Goal: Task Accomplishment & Management: Manage account settings

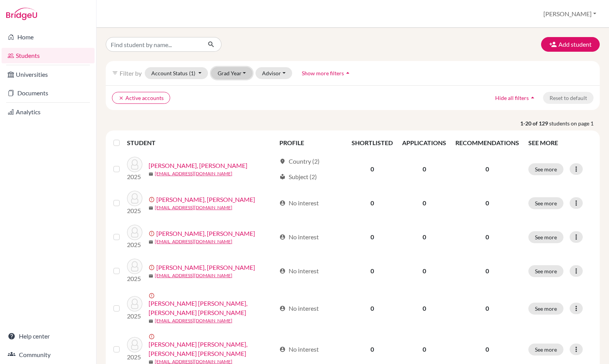
click at [226, 71] on button "Grad Year" at bounding box center [232, 73] width 42 height 12
click at [228, 71] on button "Grad Year" at bounding box center [232, 73] width 42 height 12
click at [574, 21] on div "Students overview Diana Profile School Settings Admin Schools Users Common App …" at bounding box center [352, 14] width 512 height 28
click at [575, 20] on button "[PERSON_NAME]" at bounding box center [570, 14] width 60 height 15
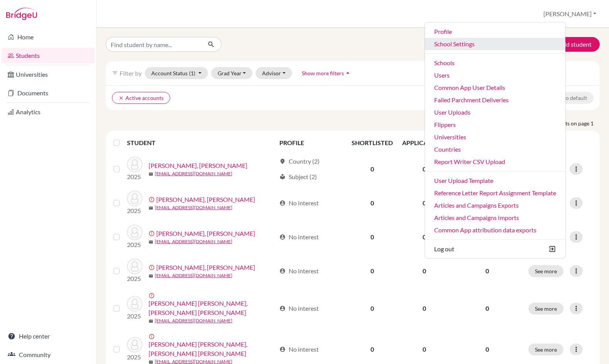
click at [490, 47] on link "School Settings" at bounding box center [495, 44] width 140 height 12
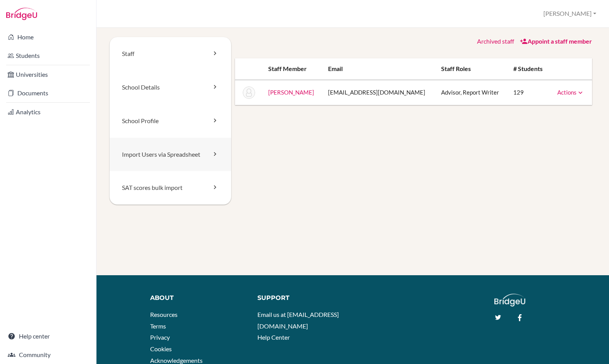
click at [178, 147] on link "Import Users via Spreadsheet" at bounding box center [171, 155] width 122 height 34
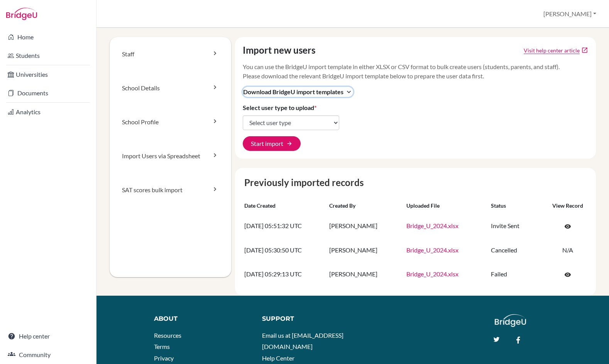
click at [304, 89] on span "Download BridgeU import templates" at bounding box center [293, 91] width 100 height 9
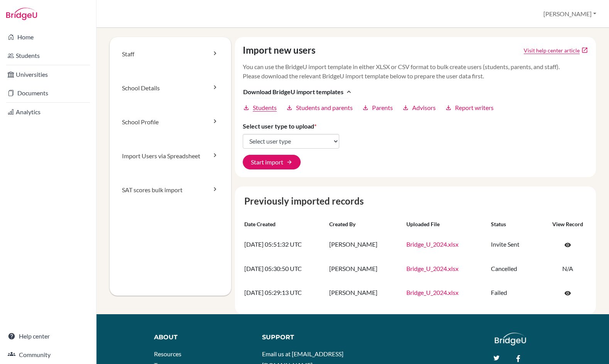
click at [260, 109] on span "Students" at bounding box center [265, 107] width 24 height 9
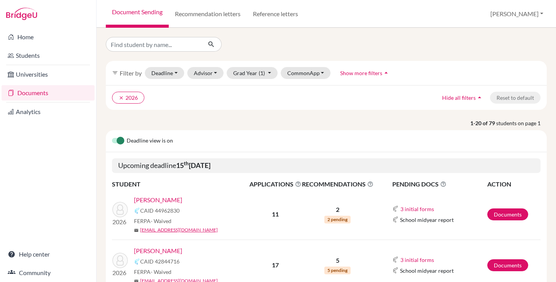
click at [153, 200] on link "[PERSON_NAME]" at bounding box center [158, 200] width 48 height 9
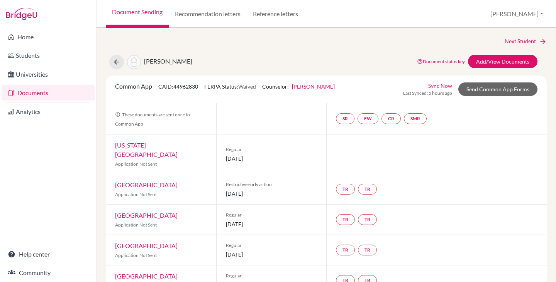
click at [286, 58] on div "[PERSON_NAME] Document status key TR Requirement. Document not uploaded yet. TR…" at bounding box center [326, 62] width 452 height 15
click at [37, 89] on link "Documents" at bounding box center [48, 92] width 93 height 15
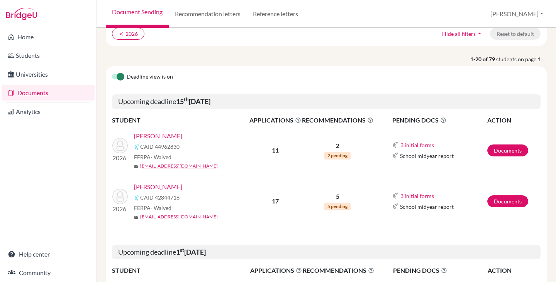
scroll to position [64, 0]
click at [157, 135] on link "[PERSON_NAME]" at bounding box center [158, 135] width 48 height 9
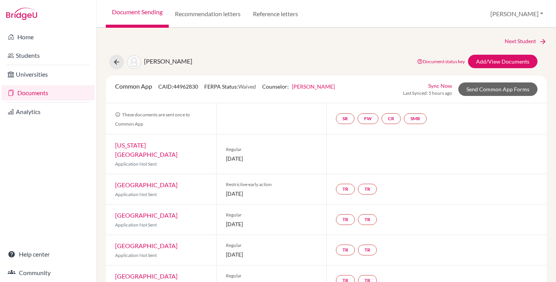
scroll to position [2, 0]
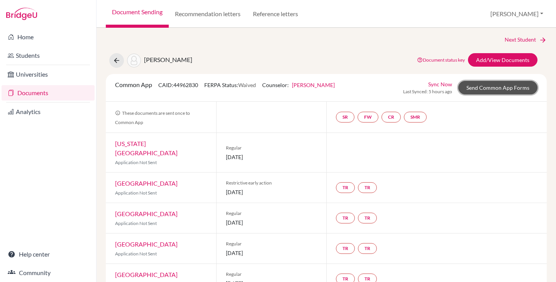
click at [488, 89] on link "Send Common App Forms" at bounding box center [497, 88] width 79 height 14
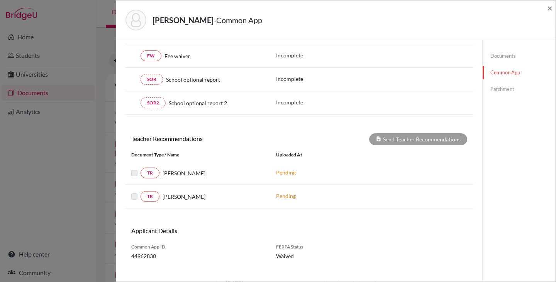
scroll to position [199, 0]
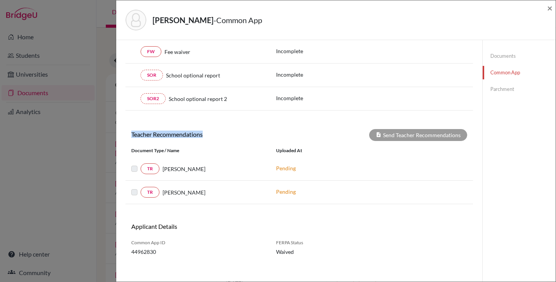
drag, startPoint x: 132, startPoint y: 135, endPoint x: 208, endPoint y: 137, distance: 75.6
click at [208, 137] on h6 "Teacher Recommendations" at bounding box center [212, 134] width 174 height 7
click at [203, 140] on div "Teacher Recommendations Send Teacher Recommendations" at bounding box center [298, 135] width 347 height 12
click at [273, 167] on div "Pending" at bounding box center [328, 169] width 116 height 10
click at [274, 168] on div "Pending" at bounding box center [328, 169] width 116 height 10
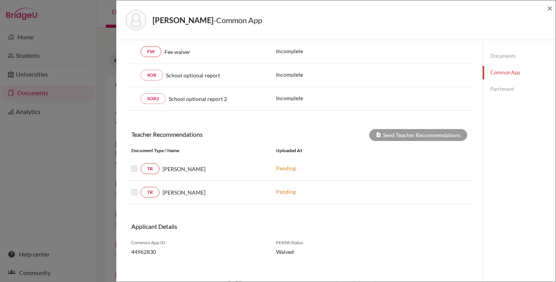
drag, startPoint x: 275, startPoint y: 168, endPoint x: 281, endPoint y: 170, distance: 5.6
click at [280, 170] on p "Pending" at bounding box center [328, 168] width 104 height 8
click at [550, 8] on span "×" at bounding box center [549, 7] width 5 height 11
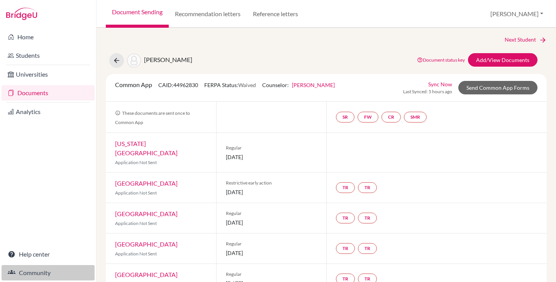
click at [48, 274] on link "Community" at bounding box center [48, 272] width 93 height 15
